Goal: Obtain resource: Download file/media

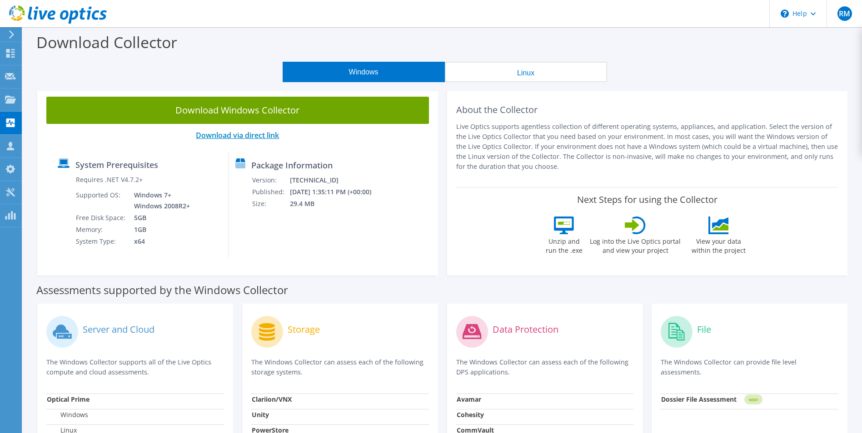
click at [222, 134] on link "Download via direct link" at bounding box center [237, 135] width 83 height 10
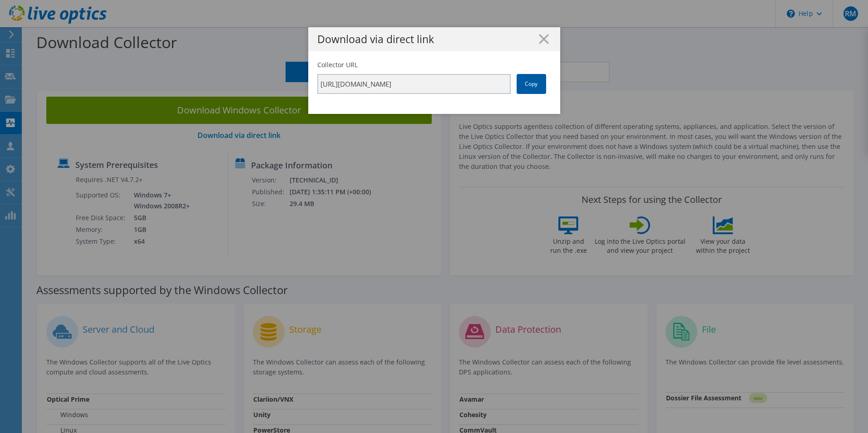
click at [534, 86] on link "Copy" at bounding box center [532, 84] width 30 height 20
click at [539, 39] on icon at bounding box center [544, 39] width 10 height 10
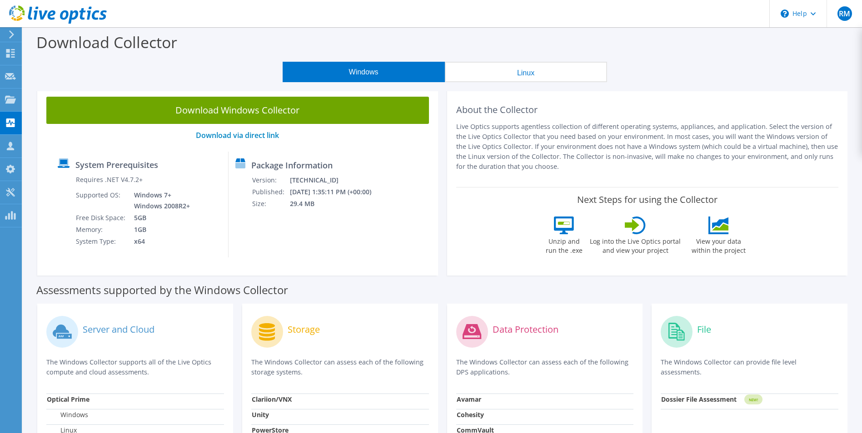
click at [27, 14] on icon at bounding box center [58, 14] width 98 height 19
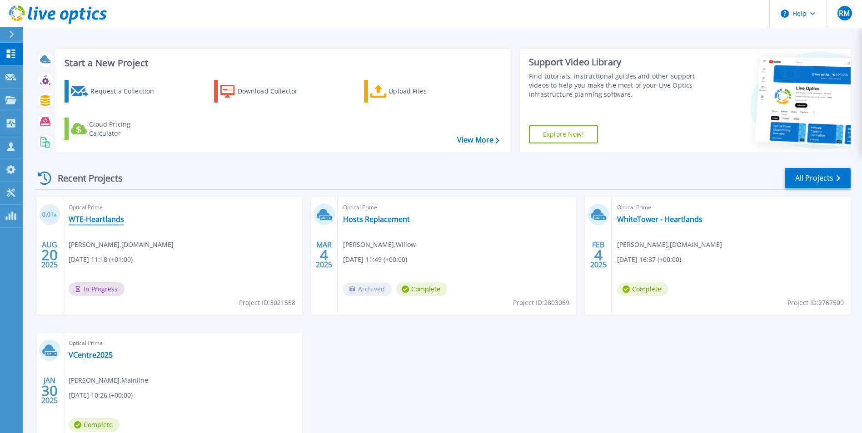
click at [99, 223] on link "WTE-Heartlands" at bounding box center [96, 219] width 55 height 9
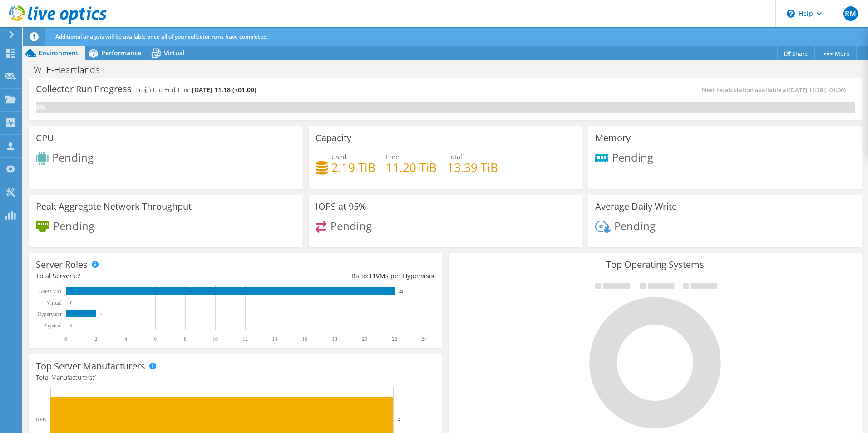
click at [173, 45] on div "Additional analysis will be available once all of your collector runs have comp…" at bounding box center [462, 36] width 818 height 19
click at [173, 48] on div "Virtual" at bounding box center [170, 53] width 44 height 15
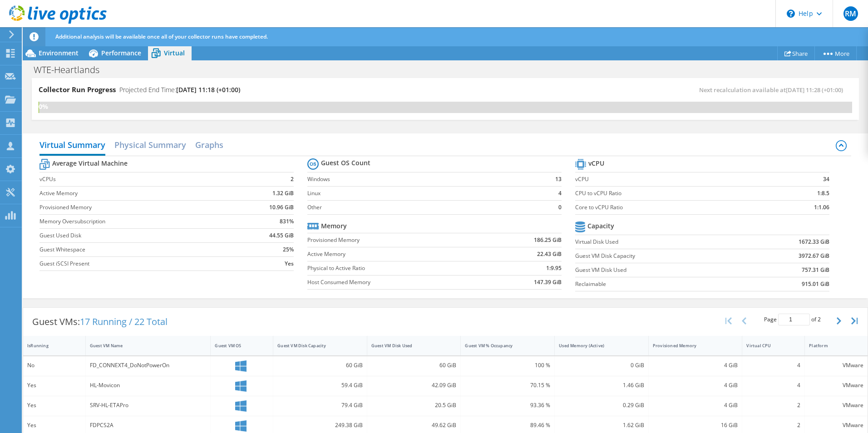
scroll to position [182, 0]
click at [363, 144] on div "Virtual Summary Physical Summary Graphs" at bounding box center [446, 146] width 812 height 20
click at [80, 205] on label "Provisioned Memory" at bounding box center [139, 207] width 199 height 9
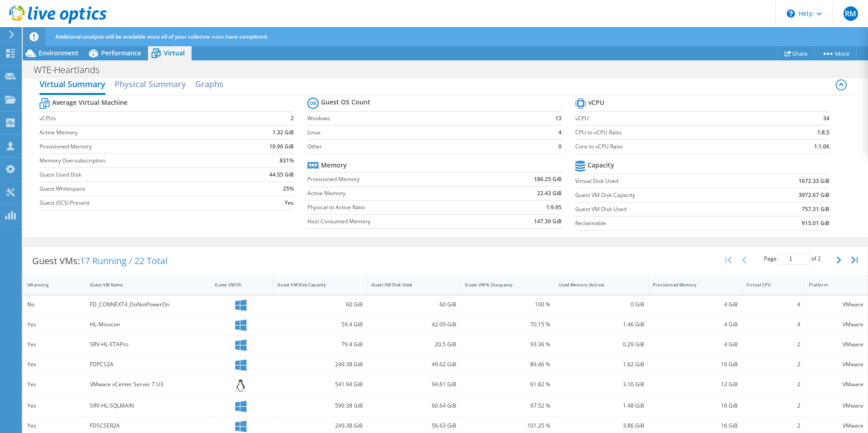
scroll to position [0, 0]
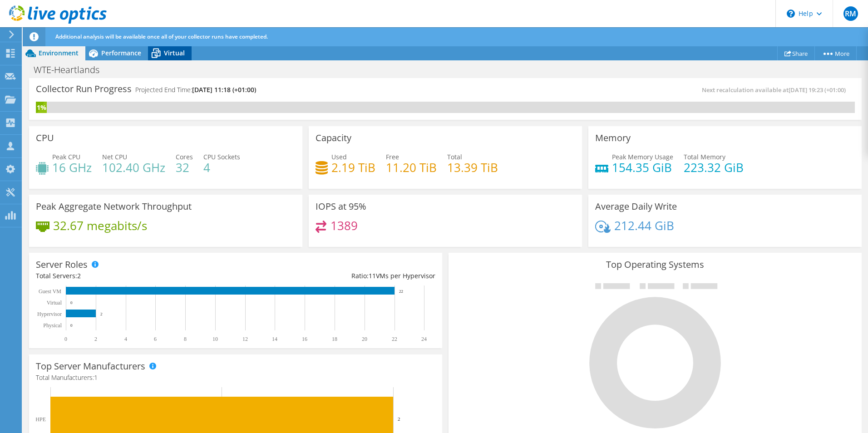
click at [178, 50] on span "Virtual" at bounding box center [174, 53] width 21 height 9
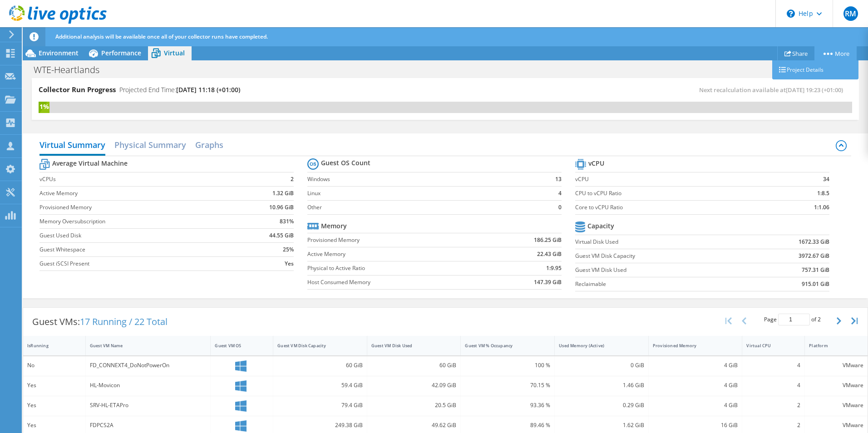
click at [828, 52] on link "More" at bounding box center [836, 53] width 42 height 14
click at [793, 50] on link "Share" at bounding box center [797, 53] width 38 height 14
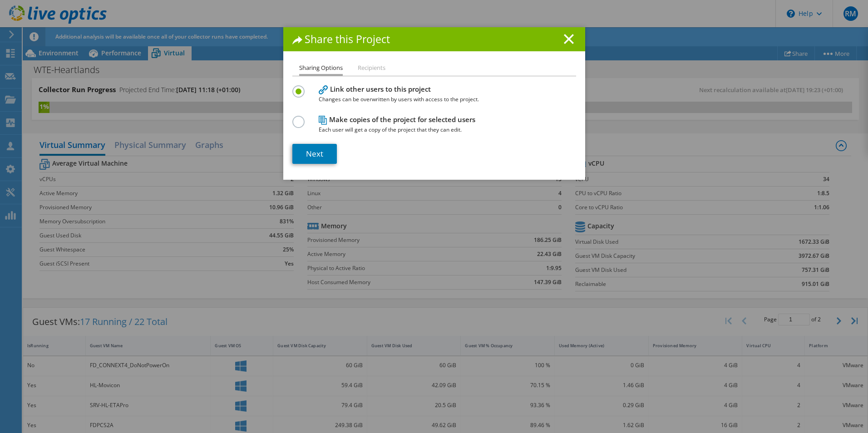
click at [377, 69] on li "Recipients" at bounding box center [372, 68] width 28 height 11
click at [565, 37] on icon at bounding box center [569, 39] width 10 height 10
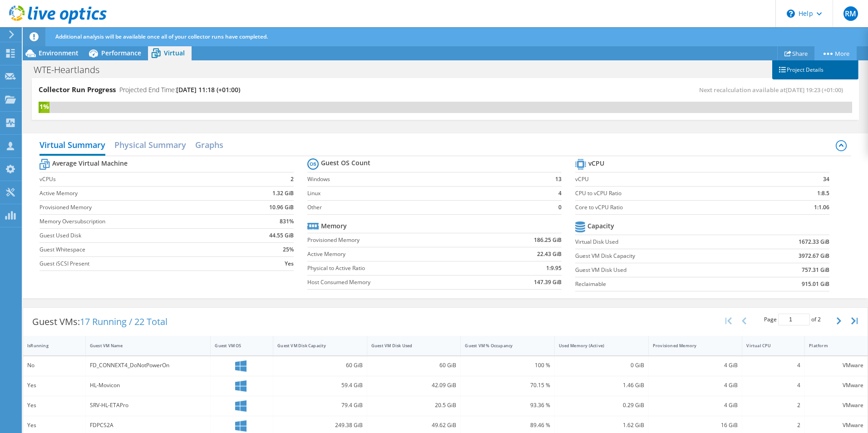
click at [804, 68] on link "Project Details" at bounding box center [816, 69] width 86 height 19
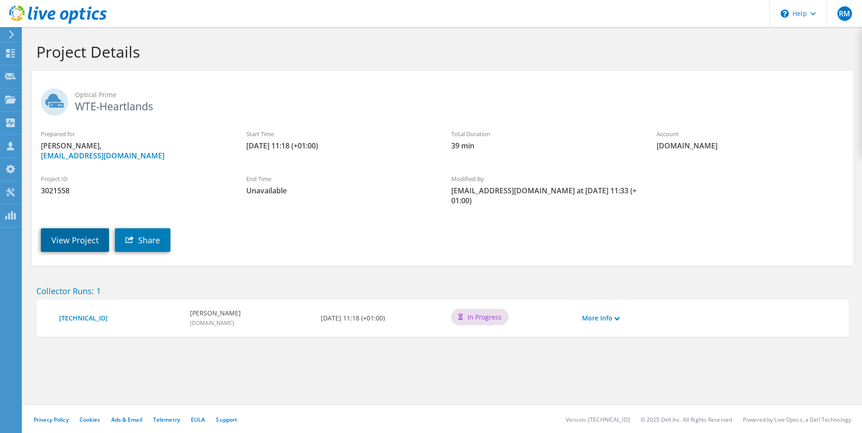
click at [72, 239] on link "View Project" at bounding box center [75, 240] width 68 height 24
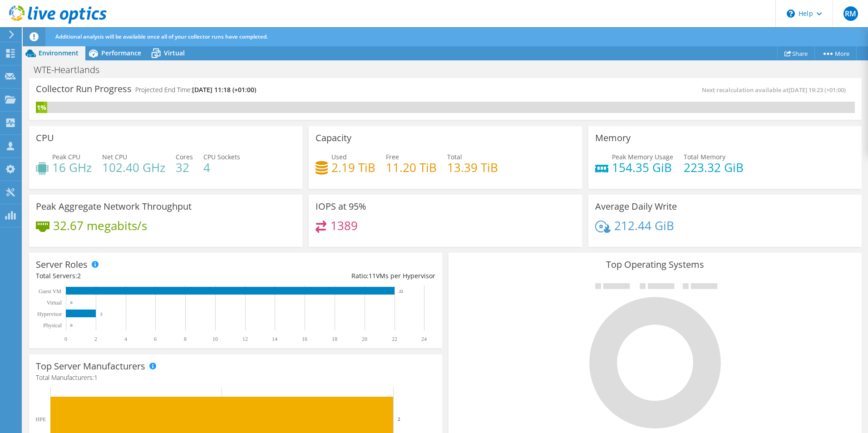
scroll to position [227, 0]
click at [412, 84] on div "Collector Run Progress Projected End Time: 08/22/2025, 11:18 (+01:00) Next reca…" at bounding box center [445, 99] width 833 height 42
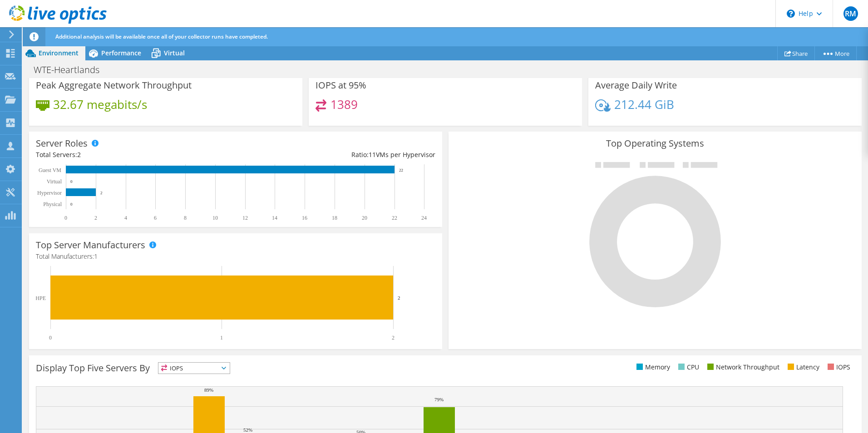
scroll to position [0, 0]
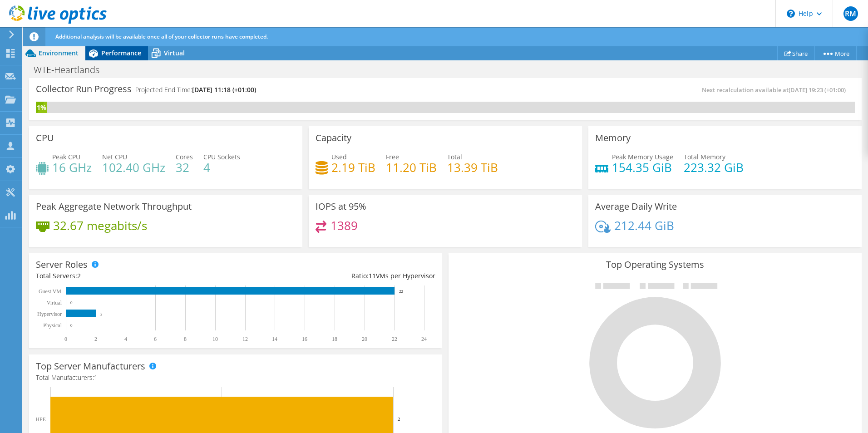
click at [111, 52] on span "Performance" at bounding box center [121, 53] width 40 height 9
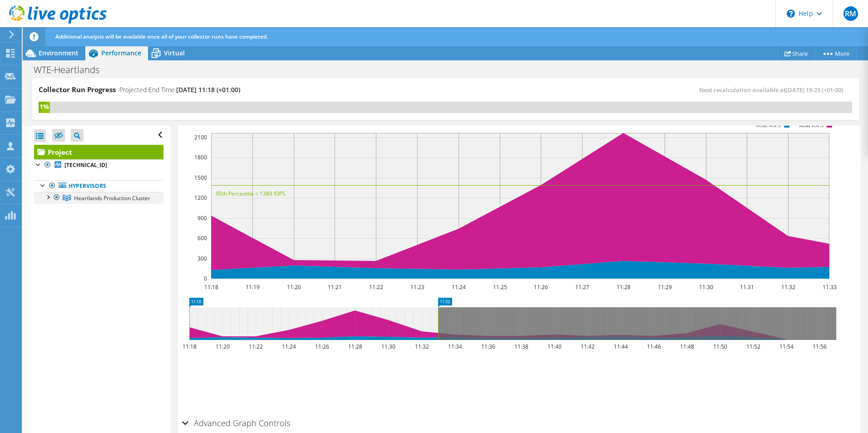
click at [50, 198] on div at bounding box center [47, 196] width 9 height 9
click at [73, 213] on icon at bounding box center [71, 211] width 8 height 6
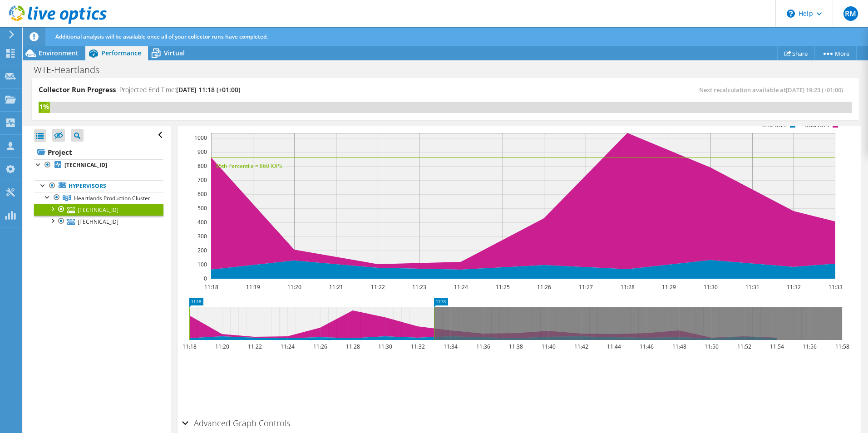
scroll to position [195, 0]
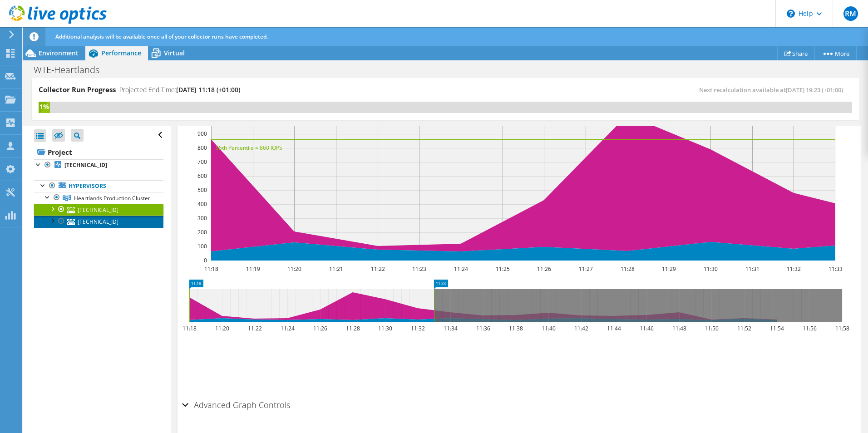
click at [83, 228] on link "[TECHNICAL_ID]" at bounding box center [98, 222] width 129 height 12
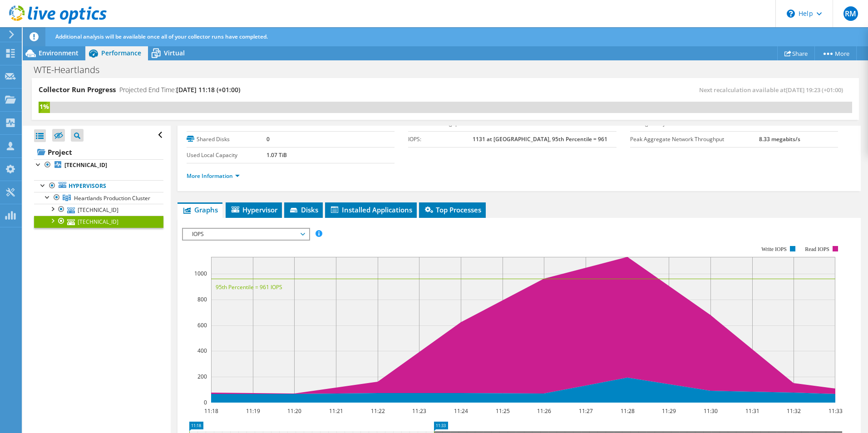
scroll to position [0, 0]
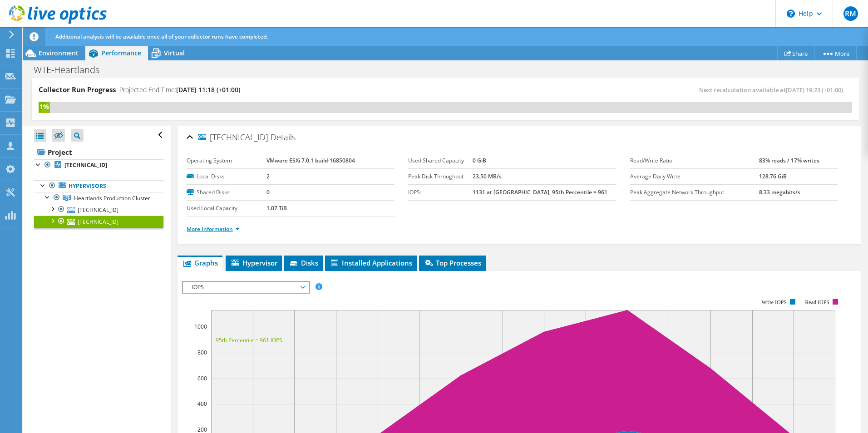
click at [228, 230] on link "More Information" at bounding box center [213, 229] width 53 height 8
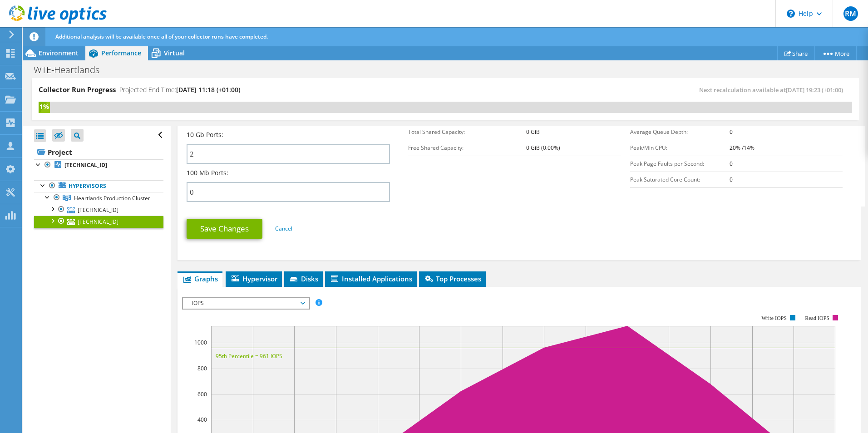
scroll to position [409, 0]
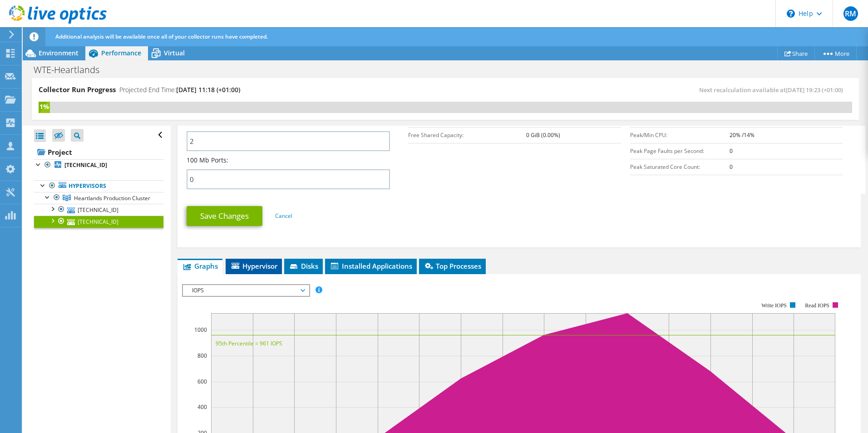
click at [264, 268] on span "Hypervisor" at bounding box center [253, 266] width 47 height 9
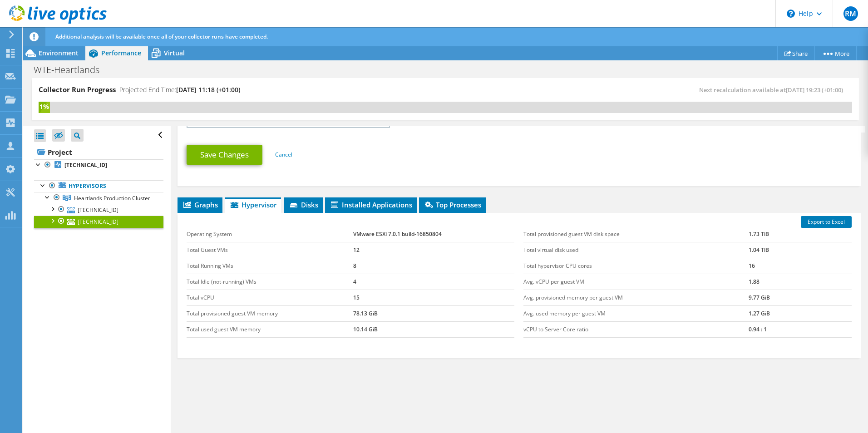
scroll to position [476, 0]
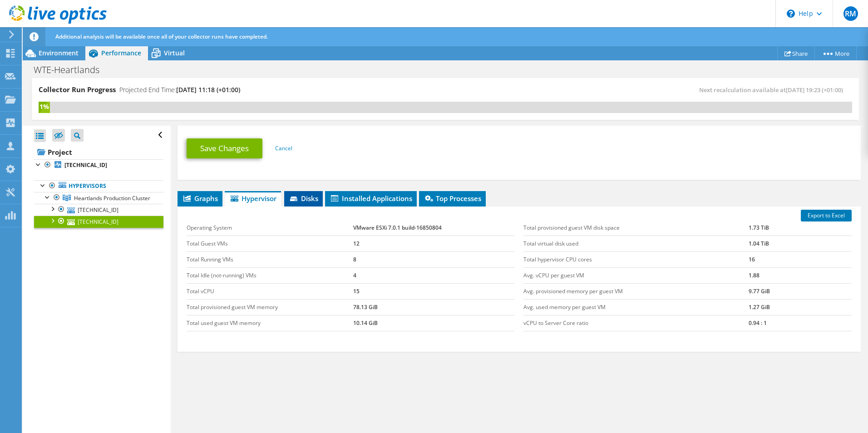
click at [312, 197] on span "Disks" at bounding box center [304, 198] width 30 height 9
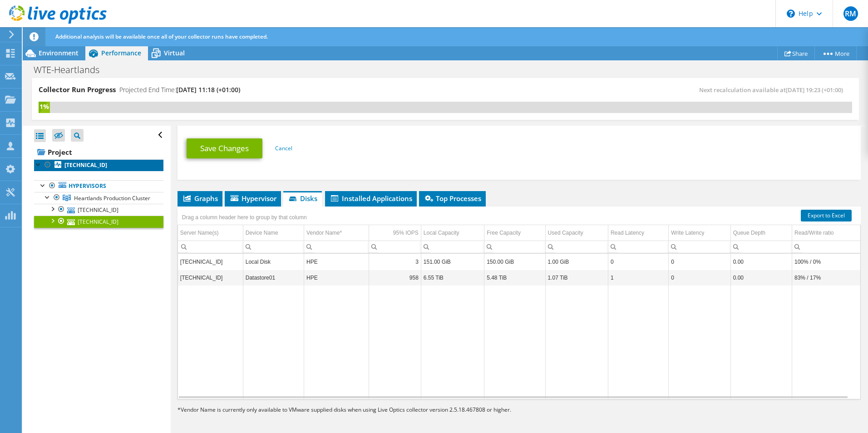
click at [88, 169] on b "[TECHNICAL_ID]" at bounding box center [85, 165] width 43 height 8
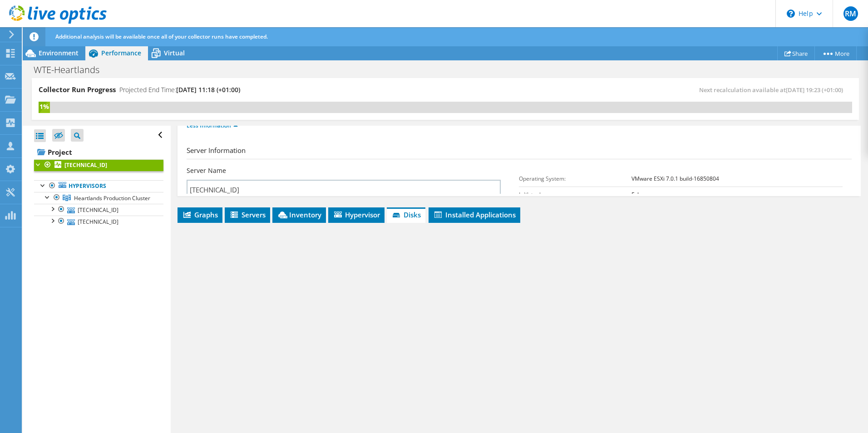
scroll to position [87, 0]
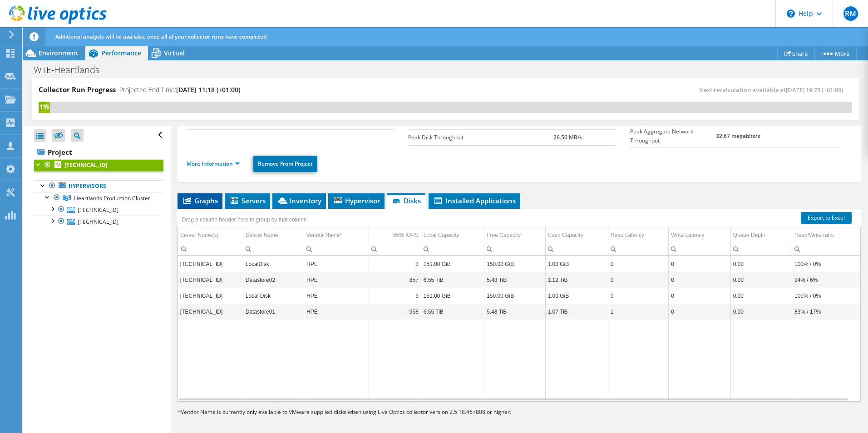
click at [189, 201] on icon at bounding box center [186, 201] width 7 height 6
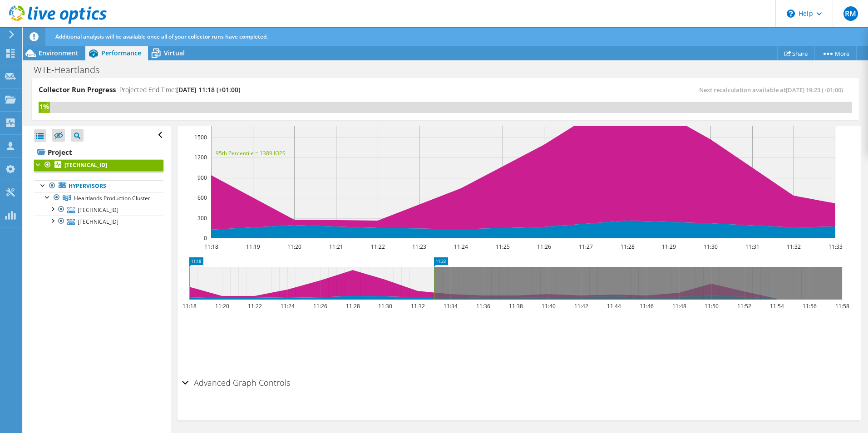
scroll to position [0, 0]
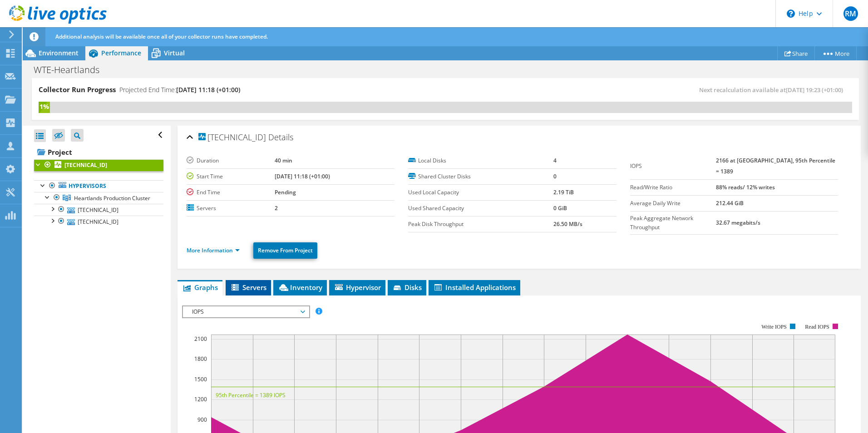
click at [259, 284] on span "Servers" at bounding box center [248, 287] width 36 height 9
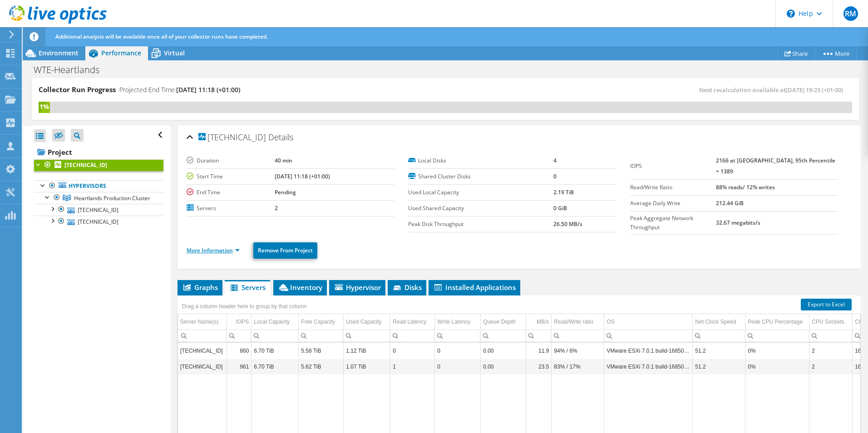
click at [229, 248] on link "More Information" at bounding box center [213, 251] width 53 height 8
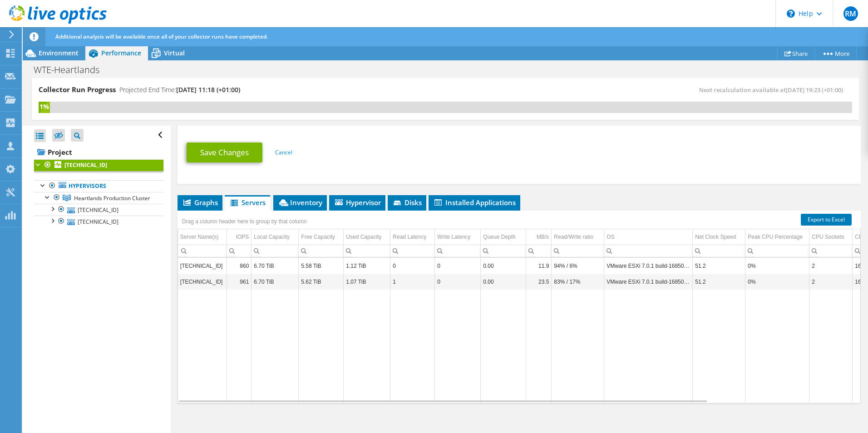
scroll to position [299, 0]
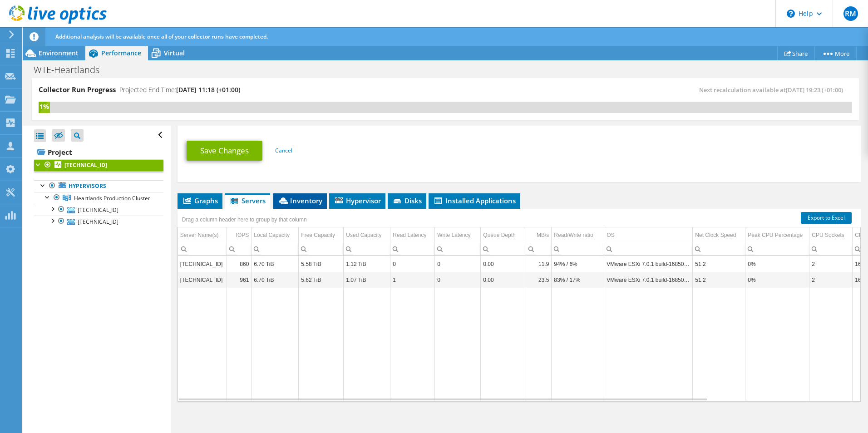
click at [303, 198] on span "Inventory" at bounding box center [300, 200] width 45 height 9
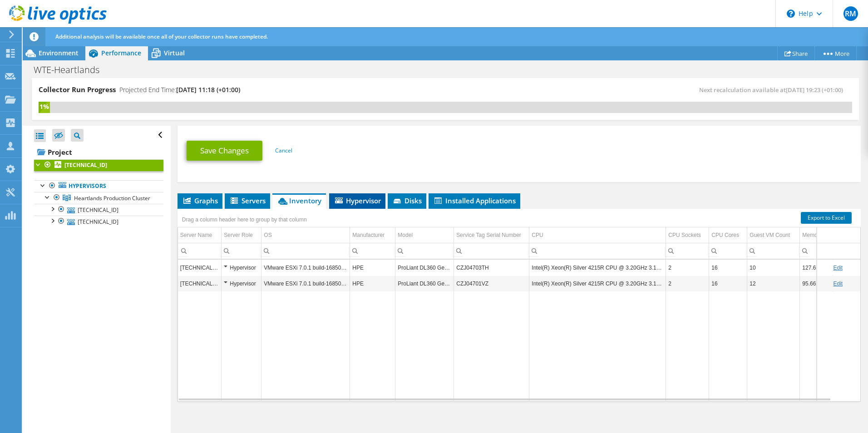
click at [349, 196] on span "Hypervisor" at bounding box center [357, 200] width 47 height 9
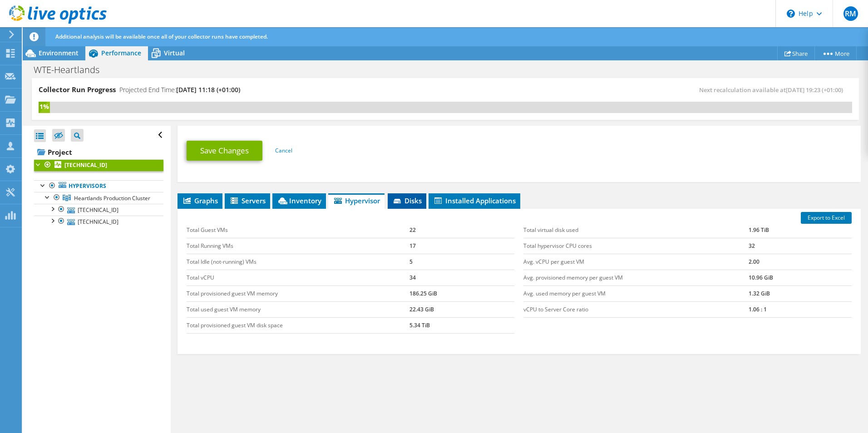
click at [402, 194] on li "Disks" at bounding box center [407, 200] width 39 height 15
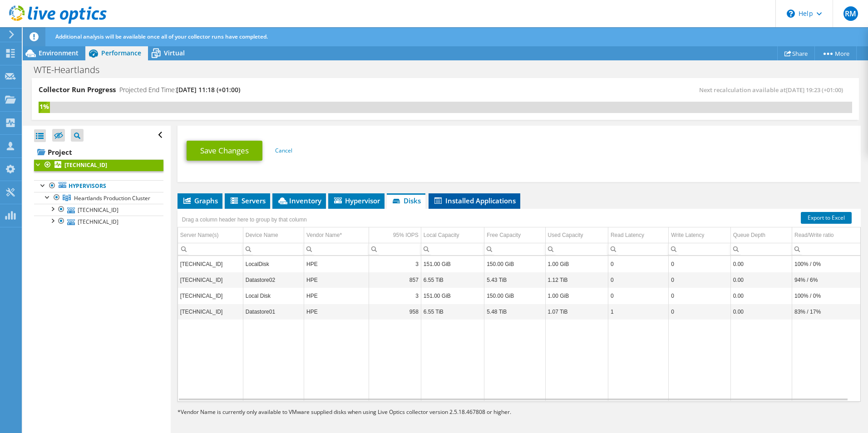
click at [486, 198] on span "Installed Applications" at bounding box center [474, 200] width 83 height 9
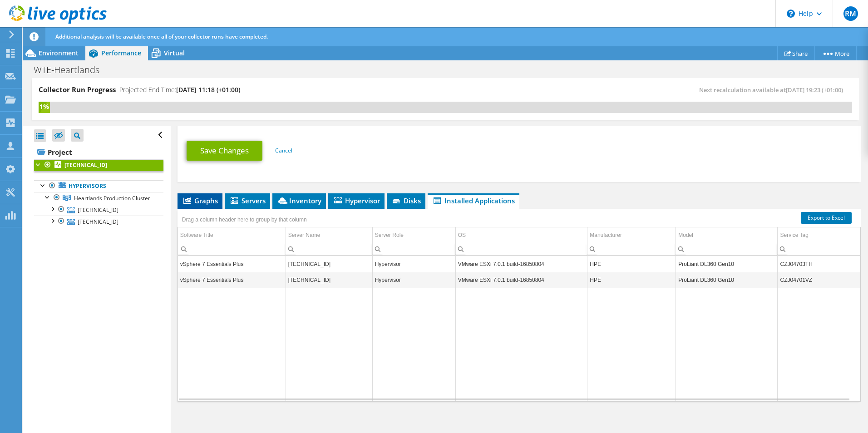
click at [200, 198] on span "Graphs" at bounding box center [200, 200] width 36 height 9
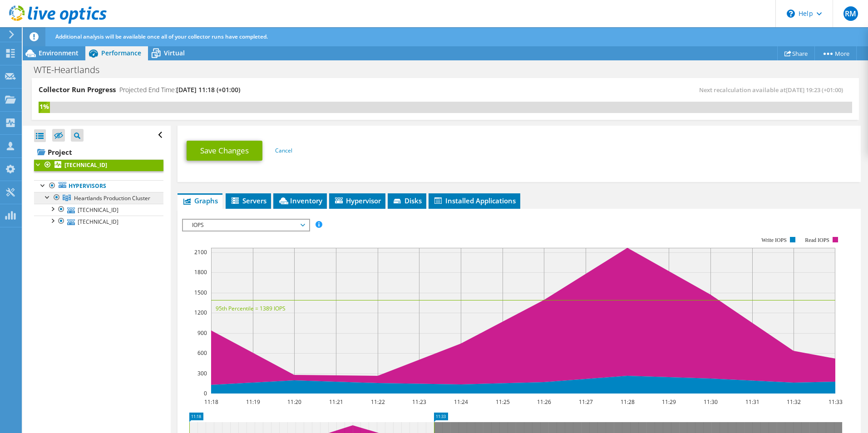
click at [94, 201] on span "Heartlands Production Cluster" at bounding box center [112, 198] width 76 height 8
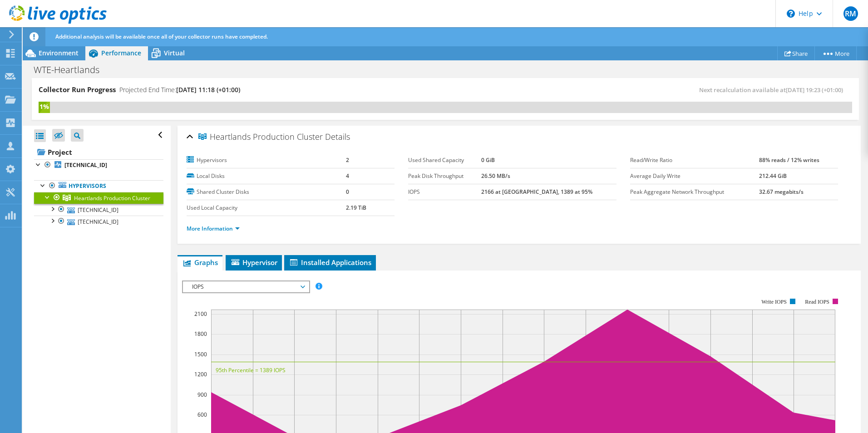
scroll to position [0, 0]
click at [259, 259] on span "Hypervisor" at bounding box center [253, 262] width 47 height 9
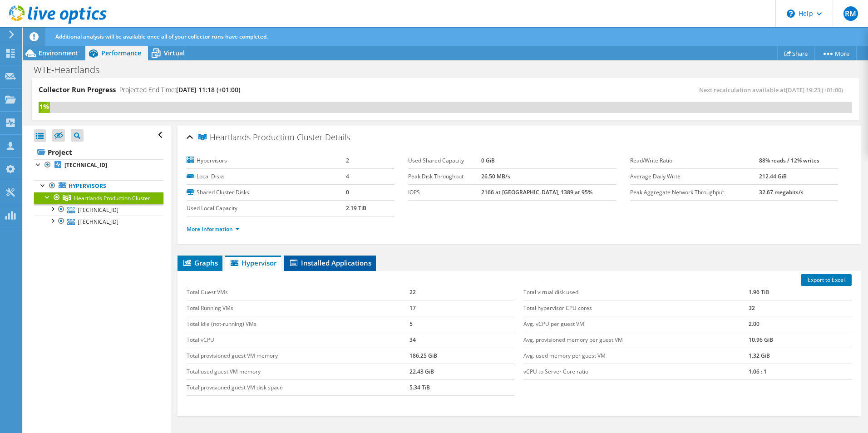
click at [312, 258] on li "Installed Applications" at bounding box center [330, 263] width 92 height 15
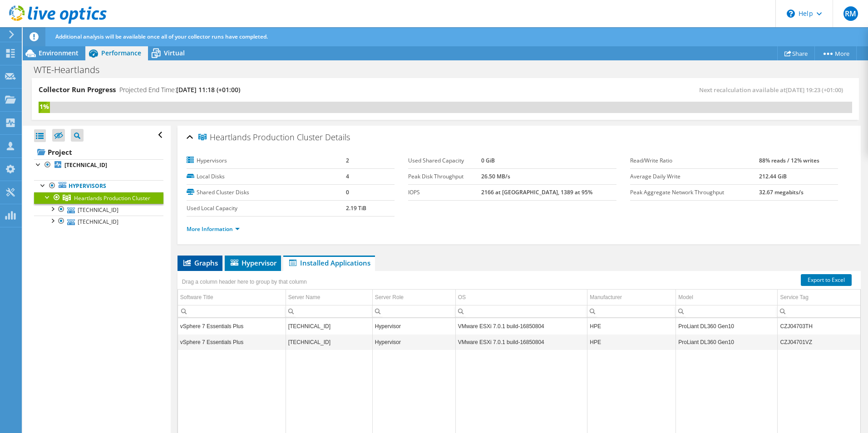
click at [208, 263] on span "Graphs" at bounding box center [200, 262] width 36 height 9
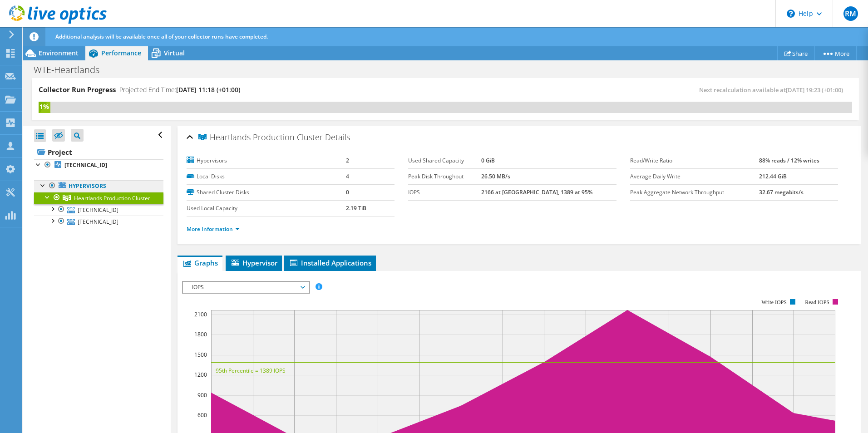
click at [87, 186] on link "Hypervisors" at bounding box center [98, 186] width 129 height 12
click at [89, 171] on link "[TECHNICAL_ID]" at bounding box center [98, 165] width 129 height 12
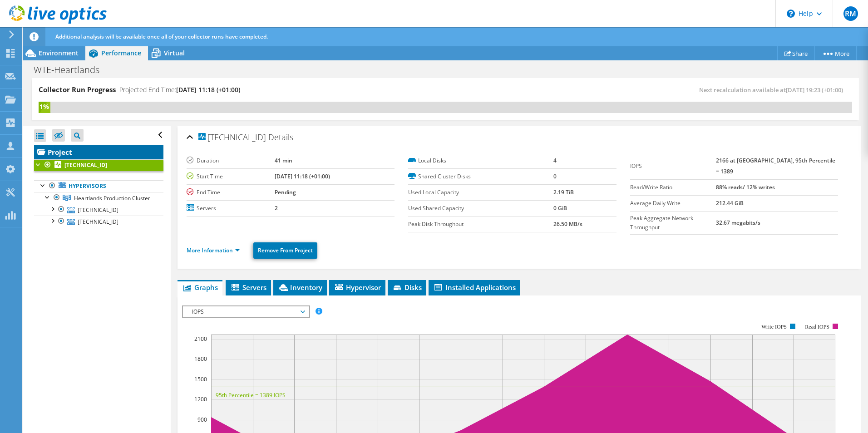
click at [64, 154] on link "Project" at bounding box center [98, 152] width 129 height 15
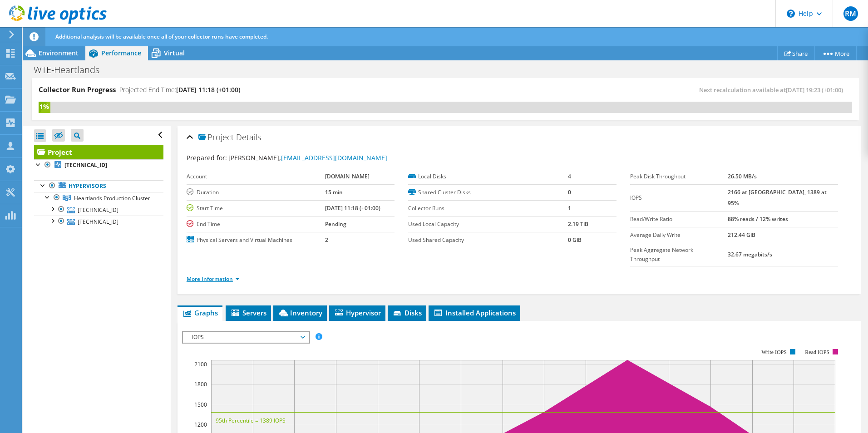
click at [210, 275] on link "More Information" at bounding box center [213, 279] width 53 height 8
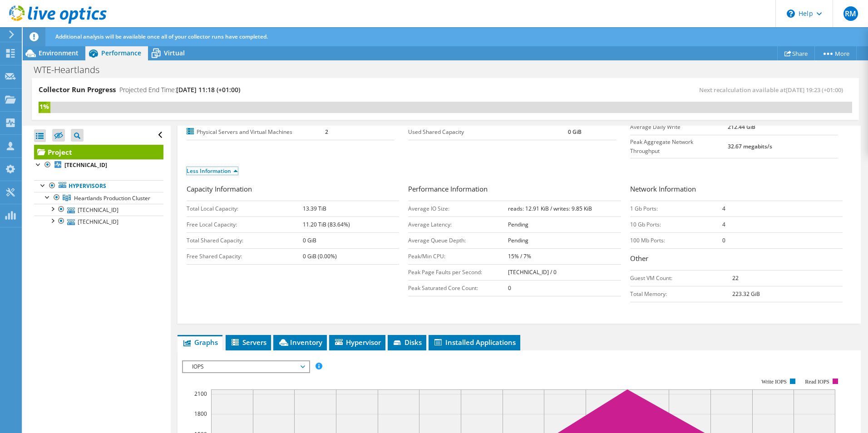
scroll to position [136, 0]
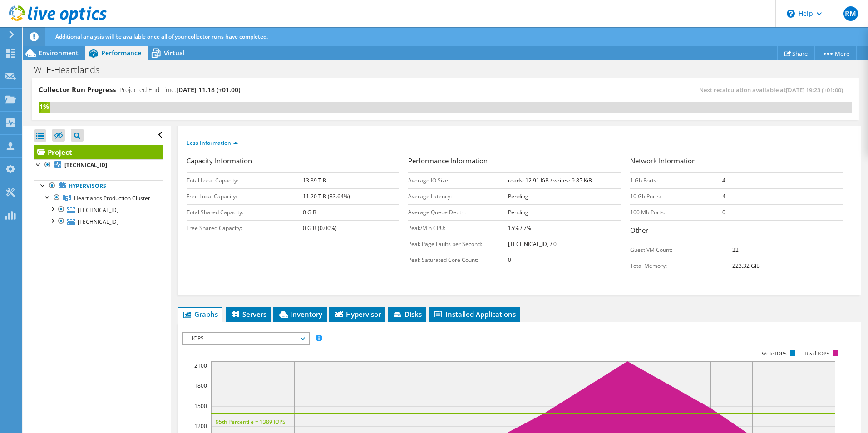
click at [274, 333] on span "IOPS" at bounding box center [246, 338] width 117 height 11
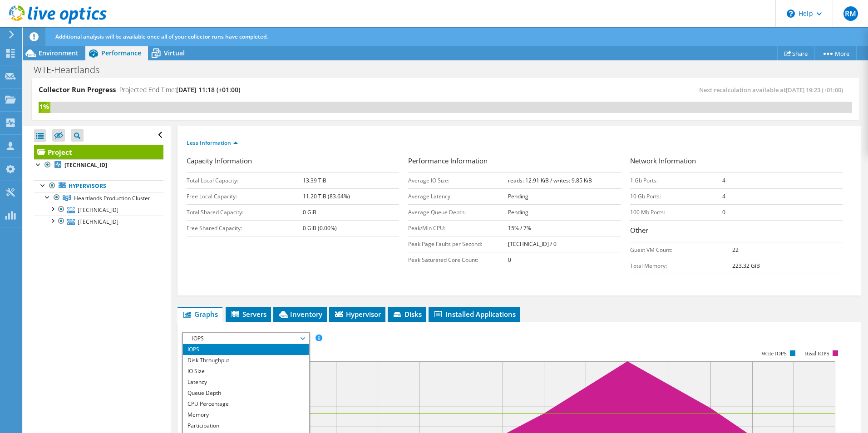
click at [293, 258] on div "Capacity Information Total Local Capacity: 13.39 TiB Free Local Capacity: 11.20…" at bounding box center [519, 217] width 665 height 123
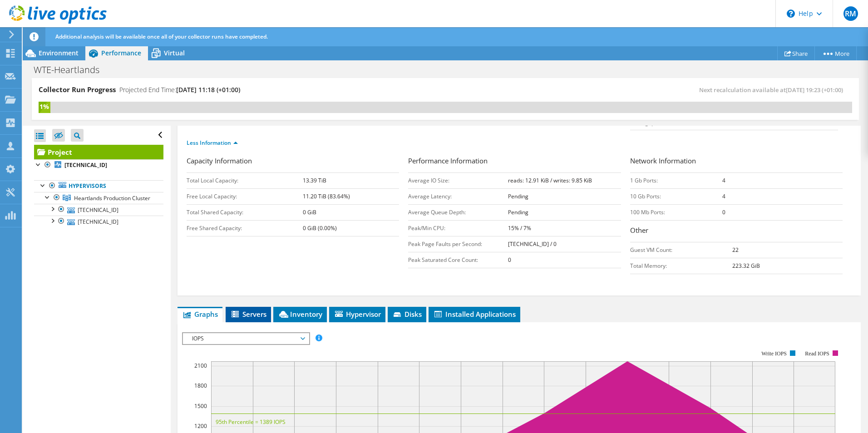
click at [259, 310] on span "Servers" at bounding box center [248, 314] width 36 height 9
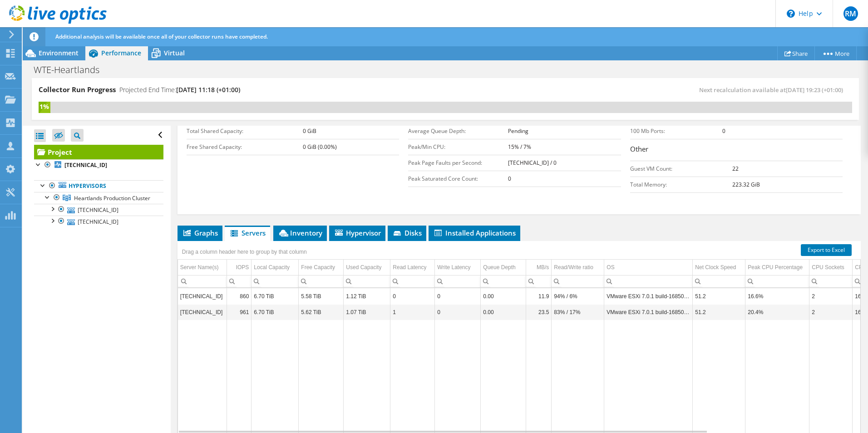
scroll to position [234, 0]
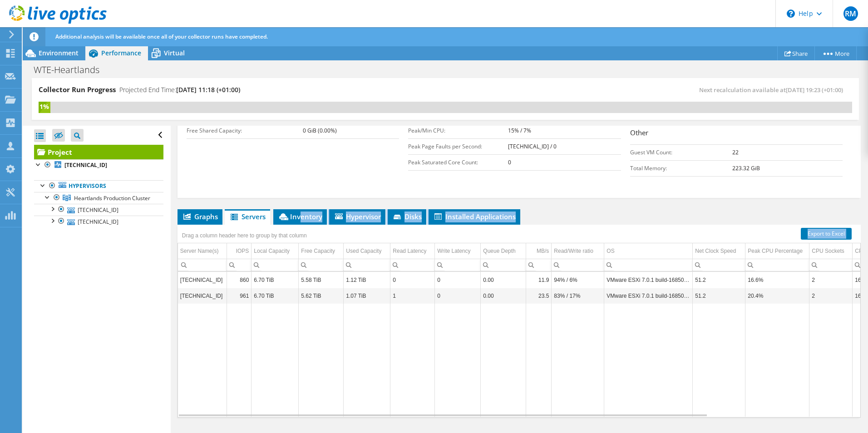
click at [301, 209] on div "Graphs Servers Inventory Hypervisor Disks Cluster Disks Installed Applications …" at bounding box center [520, 322] width 684 height 227
drag, startPoint x: 301, startPoint y: 206, endPoint x: 281, endPoint y: 199, distance: 20.8
click at [281, 213] on icon at bounding box center [283, 216] width 9 height 7
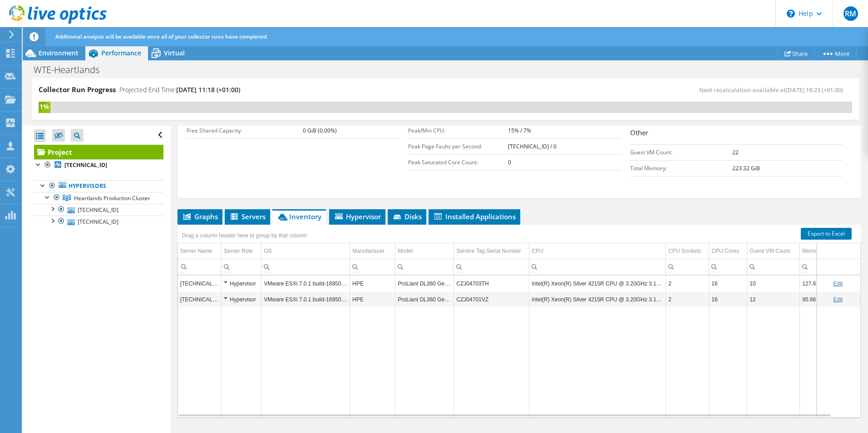
click at [226, 278] on div "Hypervisor" at bounding box center [241, 283] width 35 height 11
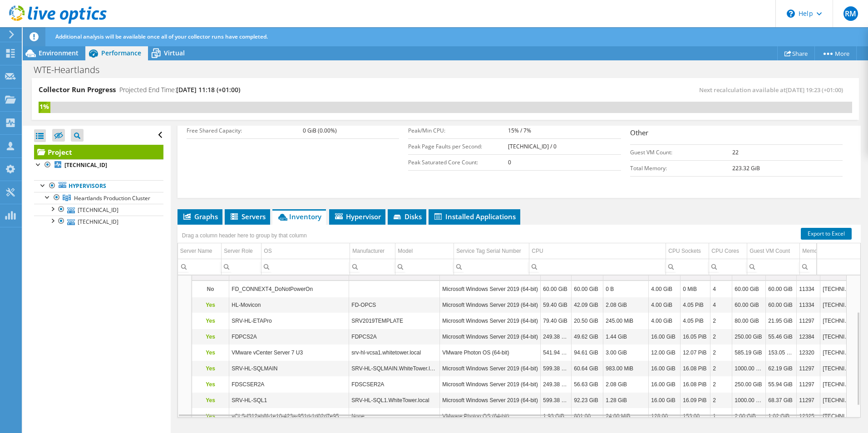
scroll to position [72, 0]
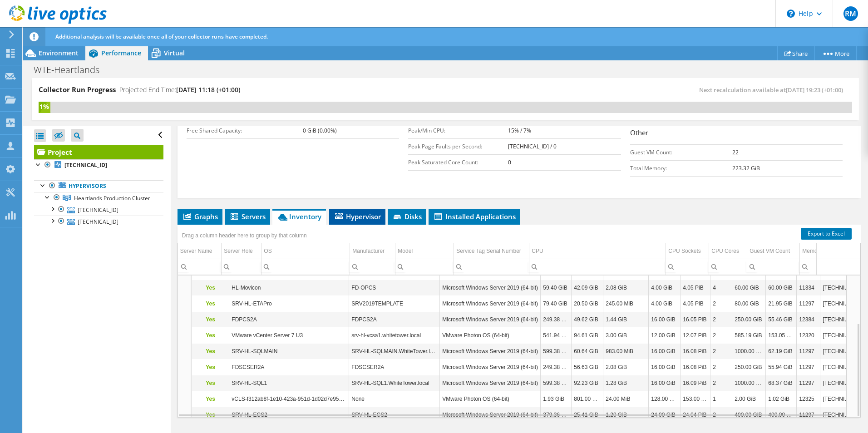
click at [367, 209] on li "Hypervisor" at bounding box center [357, 216] width 56 height 15
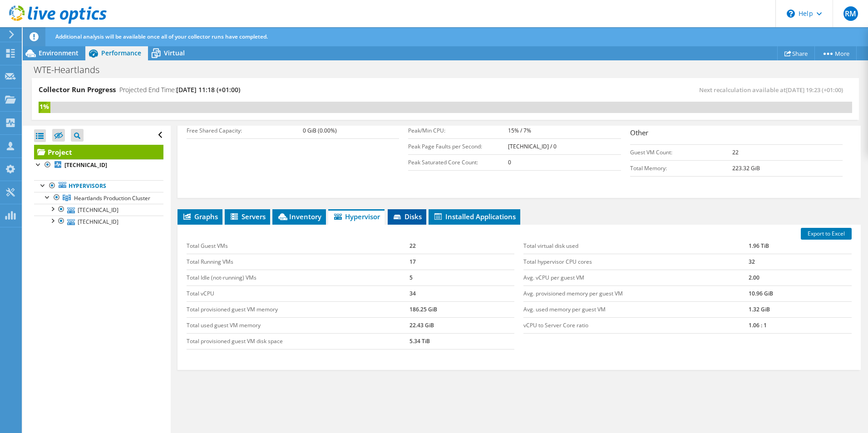
click at [410, 212] on span "Disks" at bounding box center [407, 216] width 30 height 9
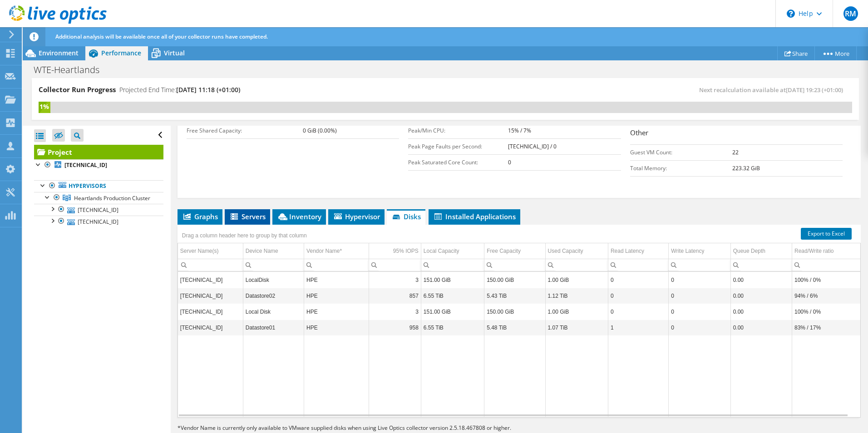
click at [249, 212] on span "Servers" at bounding box center [247, 216] width 36 height 9
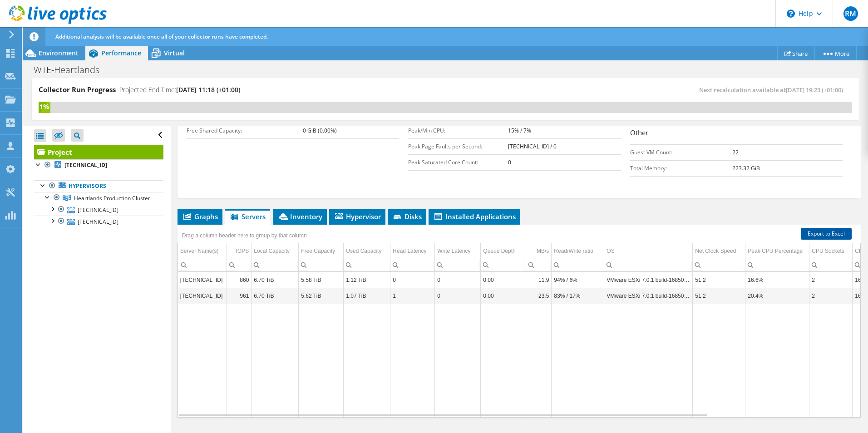
click at [818, 228] on link "Export to Excel" at bounding box center [826, 234] width 51 height 12
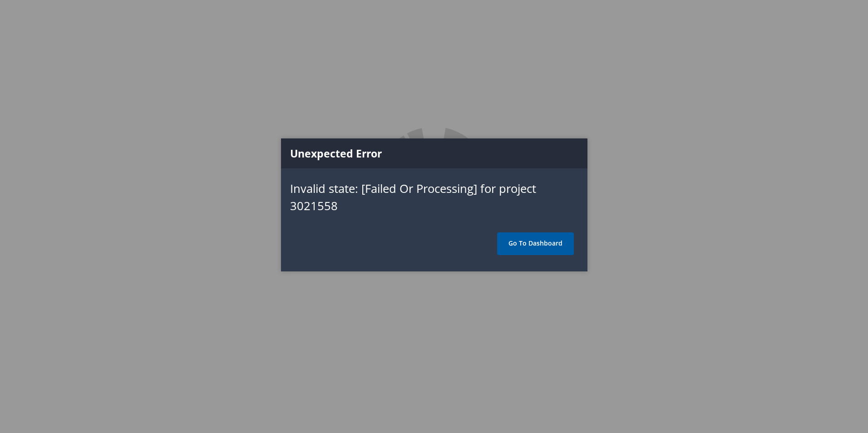
click at [513, 248] on link "Go To Dashboard" at bounding box center [535, 244] width 77 height 23
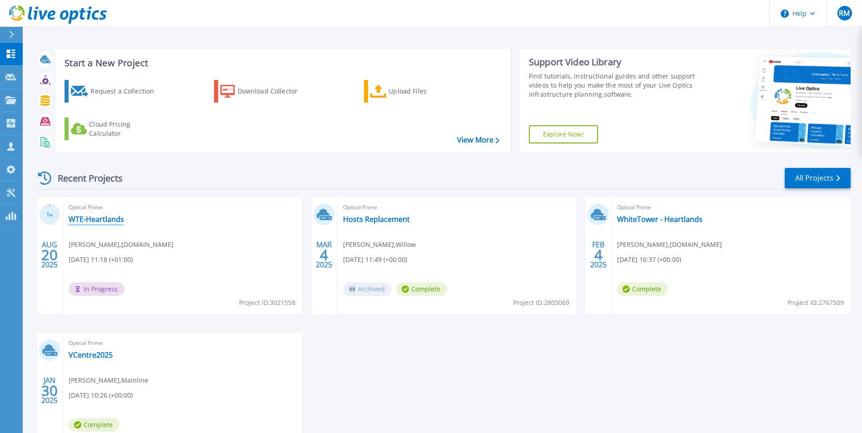
click at [92, 220] on link "WTE-Heartlands" at bounding box center [96, 219] width 55 height 9
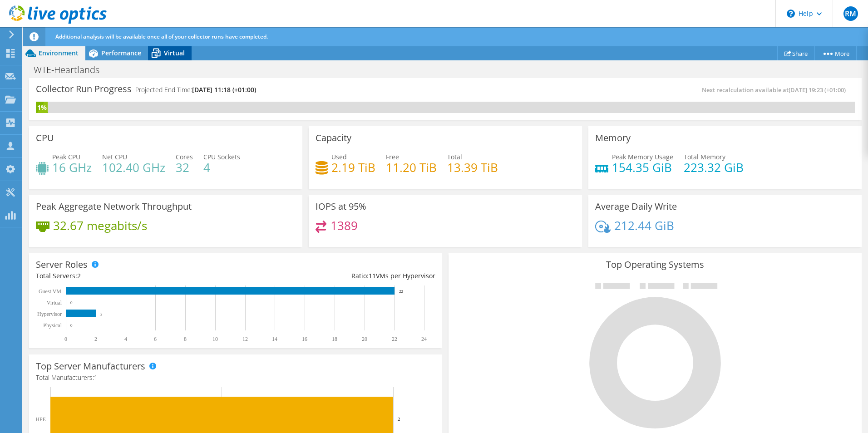
click at [183, 52] on span "Virtual" at bounding box center [174, 53] width 21 height 9
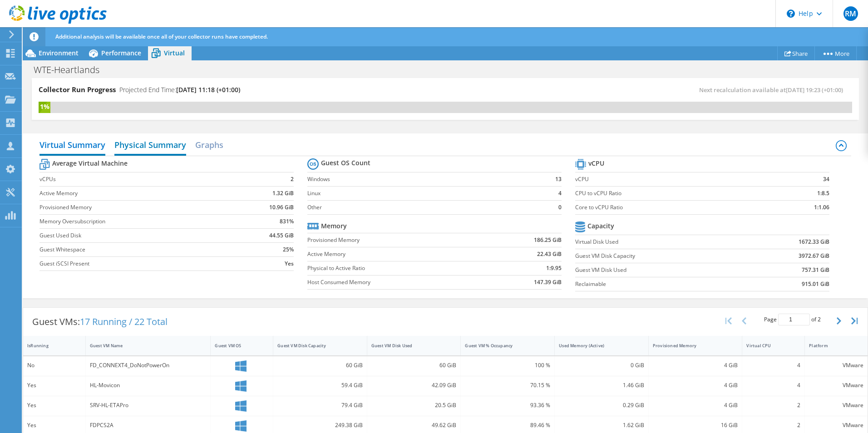
click at [149, 145] on h2 "Physical Summary" at bounding box center [150, 146] width 72 height 20
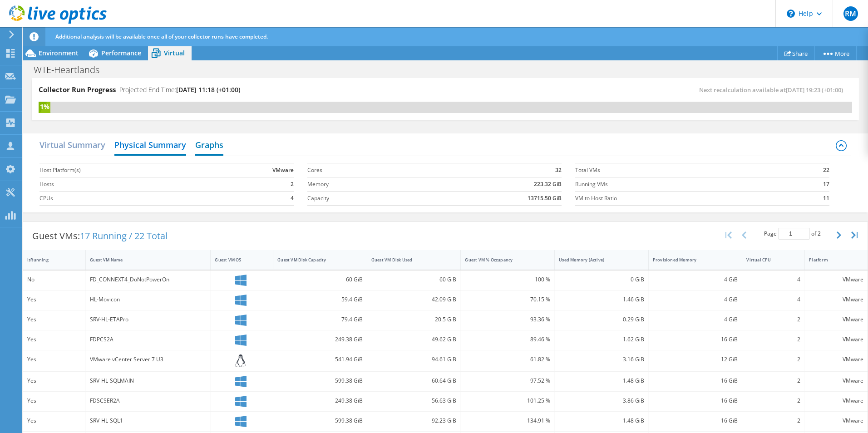
click at [223, 144] on h2 "Graphs" at bounding box center [209, 146] width 28 height 20
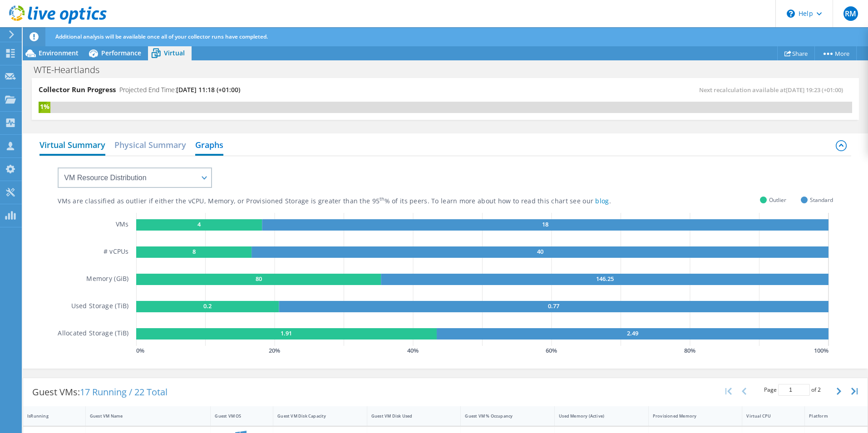
click at [103, 149] on h2 "Virtual Summary" at bounding box center [73, 146] width 66 height 20
